Goal: Transaction & Acquisition: Purchase product/service

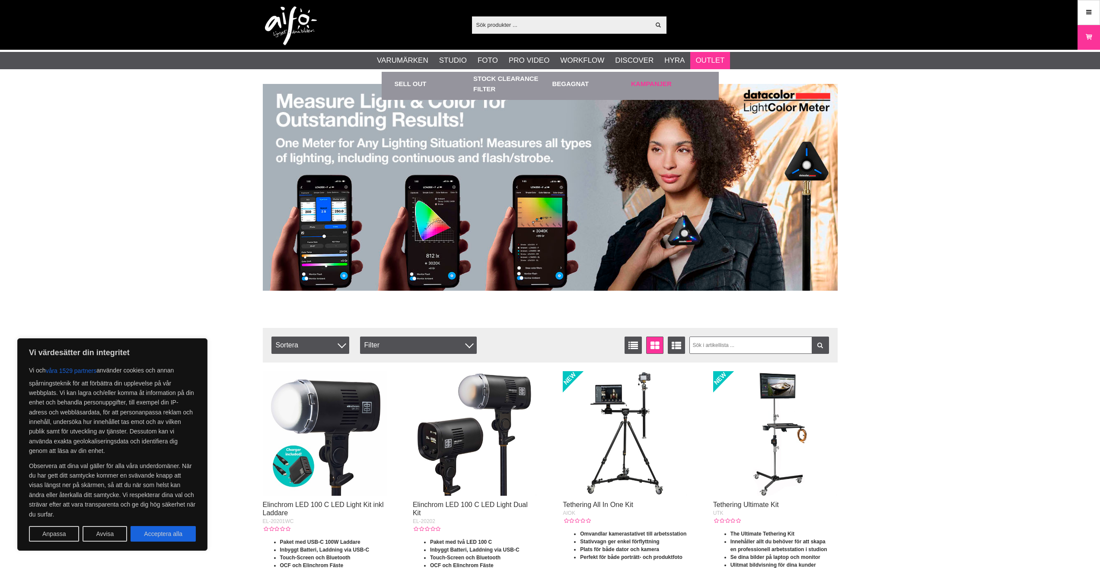
click at [659, 80] on link "Kampanjer" at bounding box center [668, 84] width 75 height 24
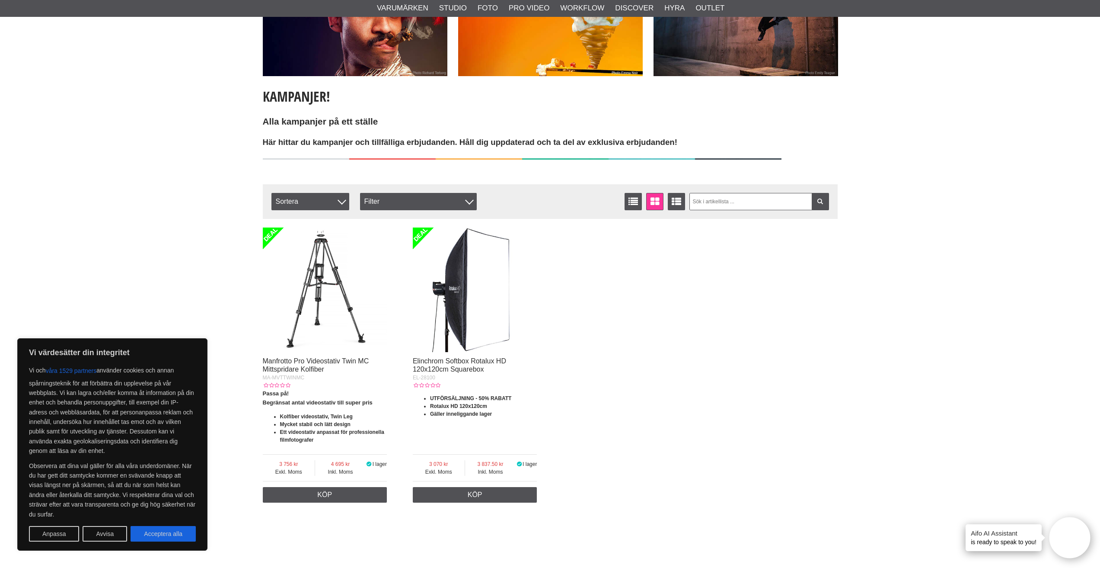
scroll to position [130, 0]
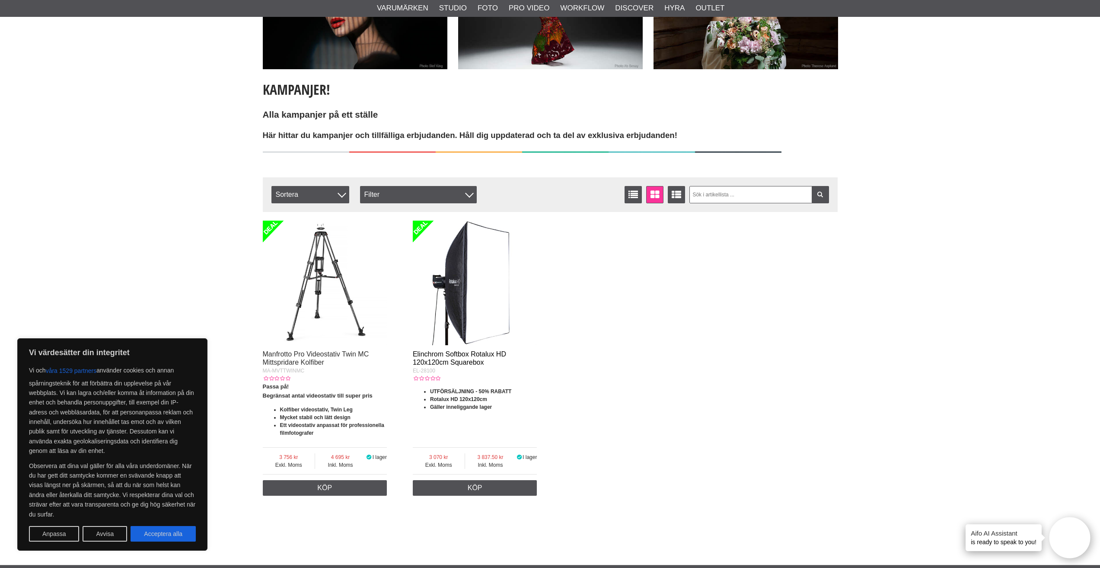
click at [460, 359] on link "Elinchrom Softbox Rotalux HD 120x120cm Squarebox" at bounding box center [459, 358] width 93 height 16
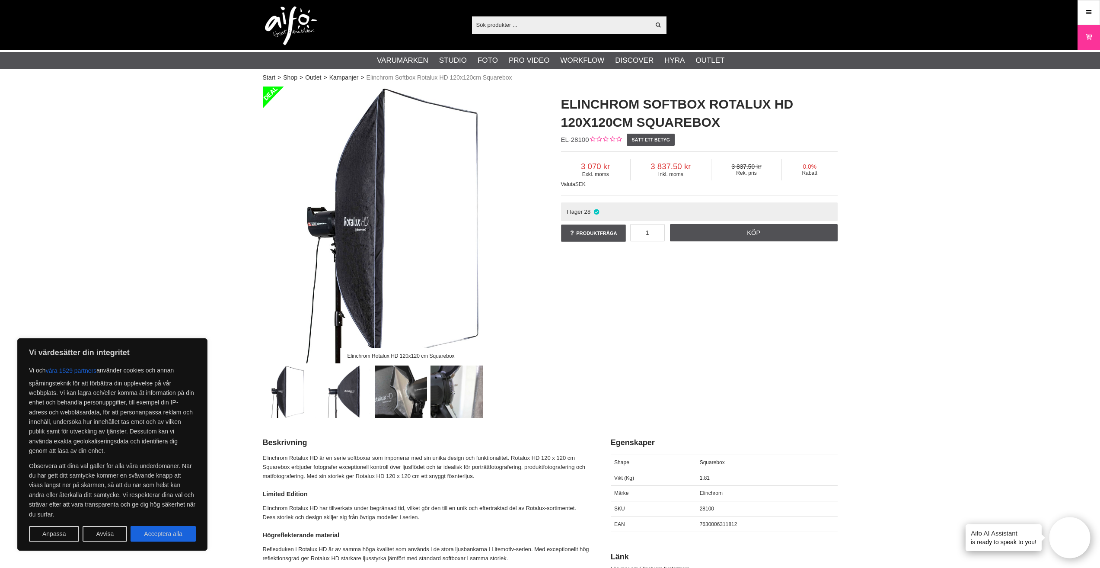
click at [339, 382] on img at bounding box center [345, 391] width 52 height 52
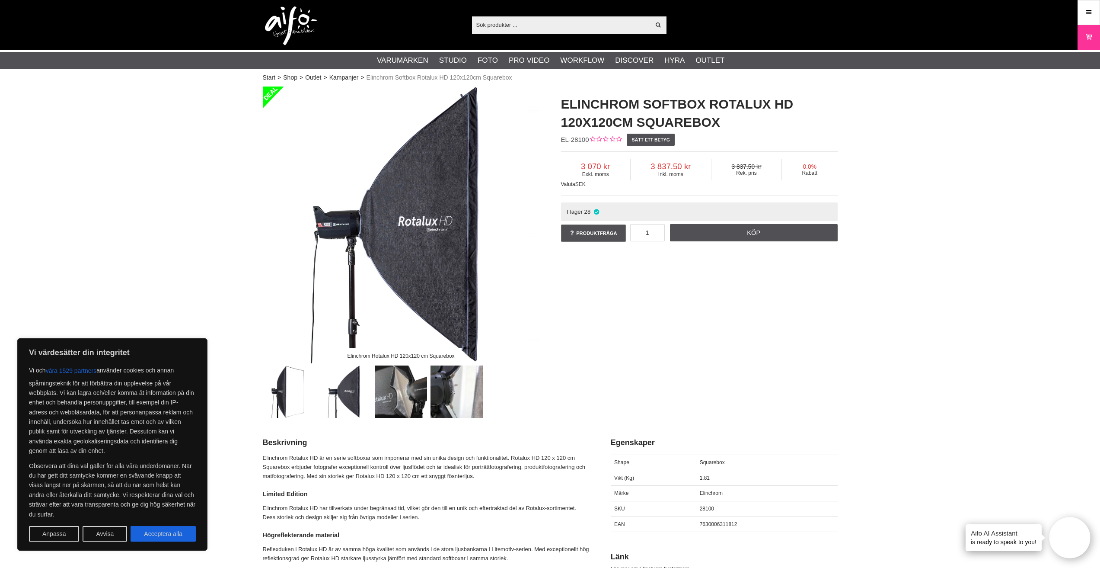
click at [389, 395] on img at bounding box center [401, 391] width 52 height 52
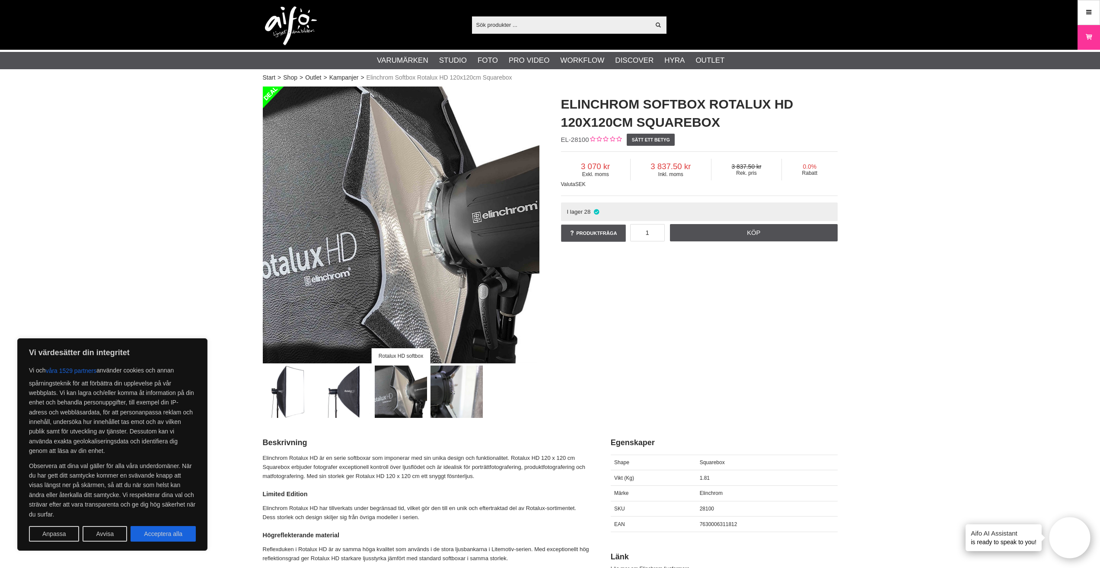
click at [441, 388] on img at bounding box center [457, 391] width 52 height 52
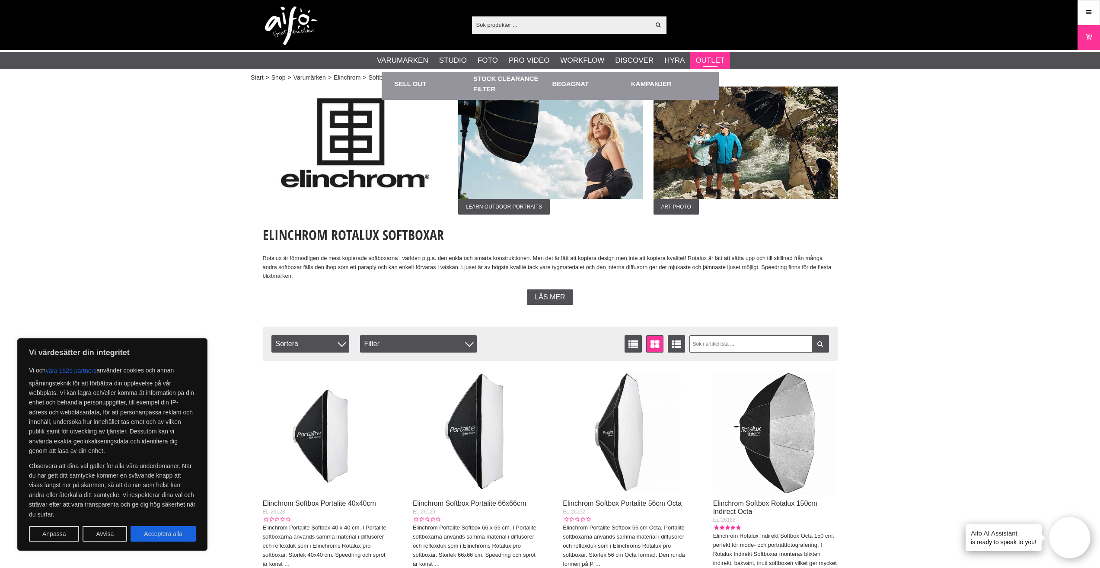
click at [725, 62] on link "Outlet" at bounding box center [710, 60] width 29 height 11
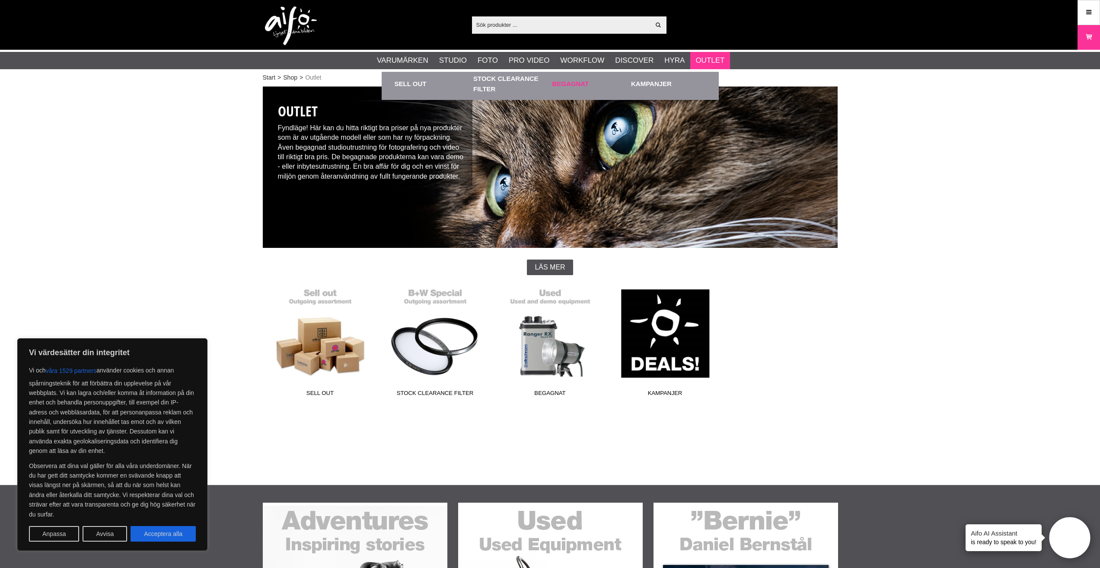
click at [564, 82] on link "Begagnat" at bounding box center [590, 84] width 75 height 24
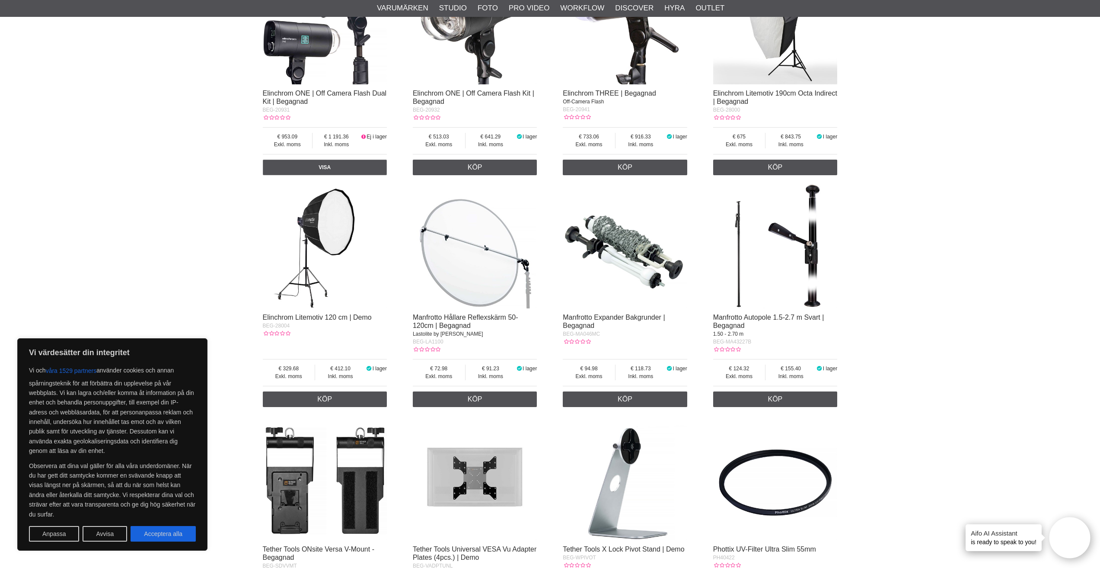
scroll to position [971, 0]
